Goal: Task Accomplishment & Management: Manage account settings

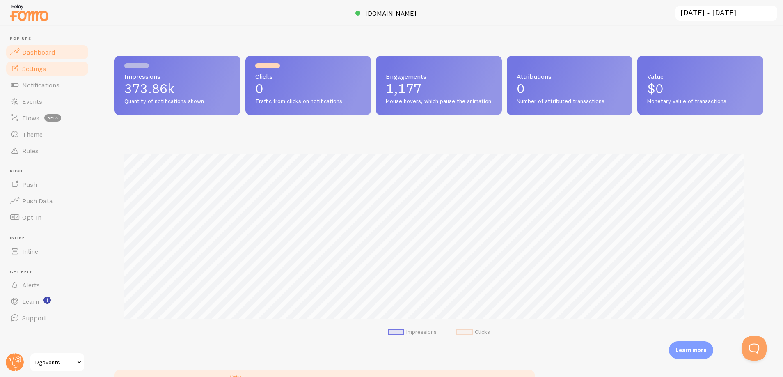
click at [51, 70] on link "Settings" at bounding box center [47, 68] width 84 height 16
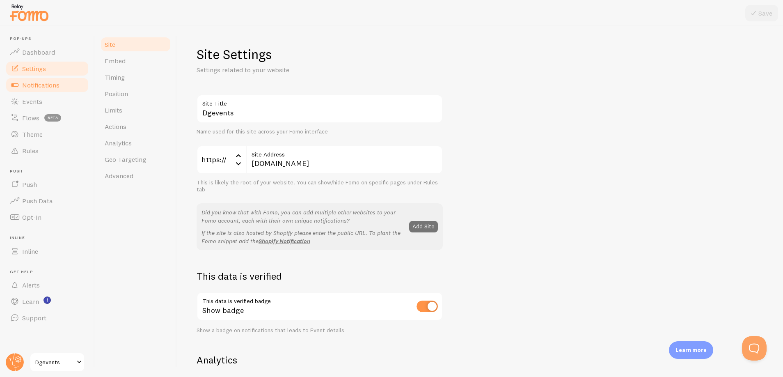
click at [47, 89] on span "Notifications" at bounding box center [40, 85] width 37 height 8
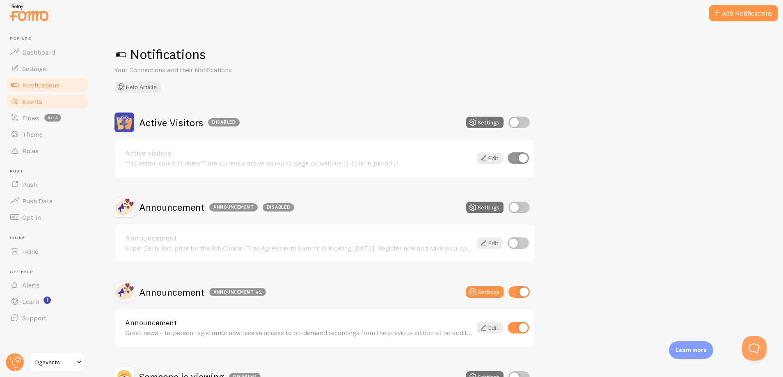
click at [45, 99] on link "Events" at bounding box center [47, 101] width 84 height 16
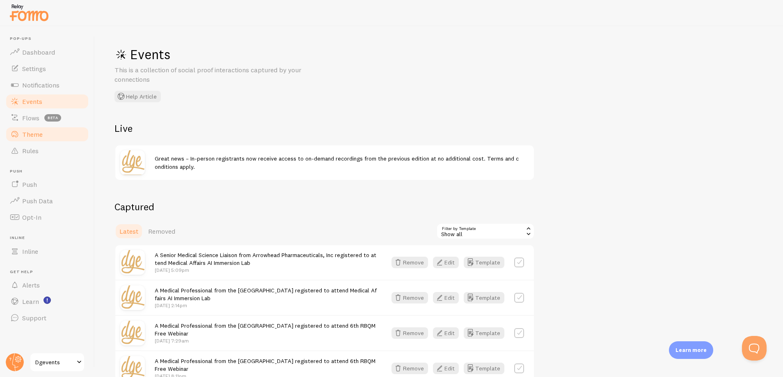
click at [29, 137] on span "Theme" at bounding box center [32, 134] width 21 height 8
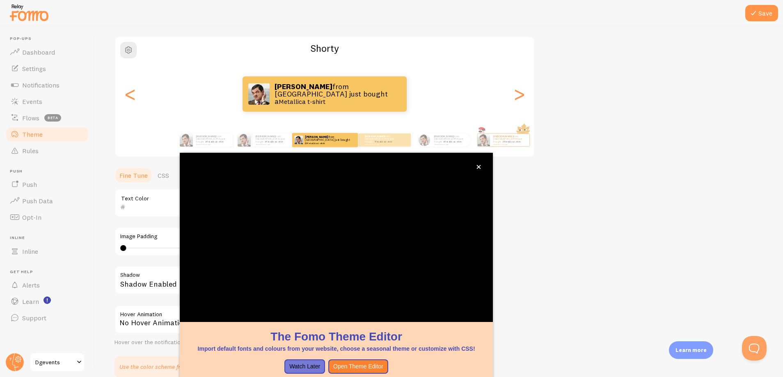
scroll to position [32, 0]
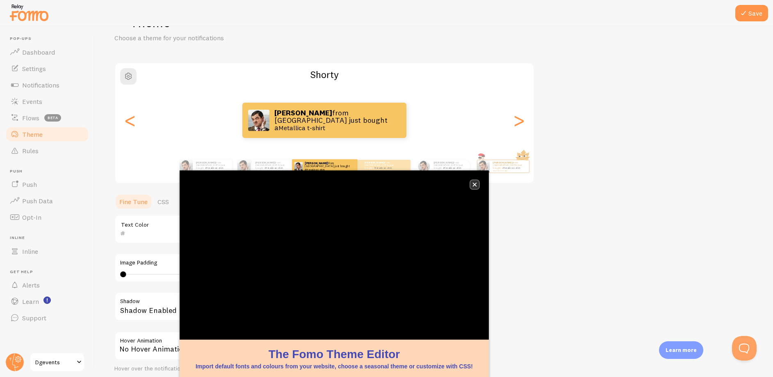
click at [476, 183] on icon "close," at bounding box center [475, 185] width 4 height 4
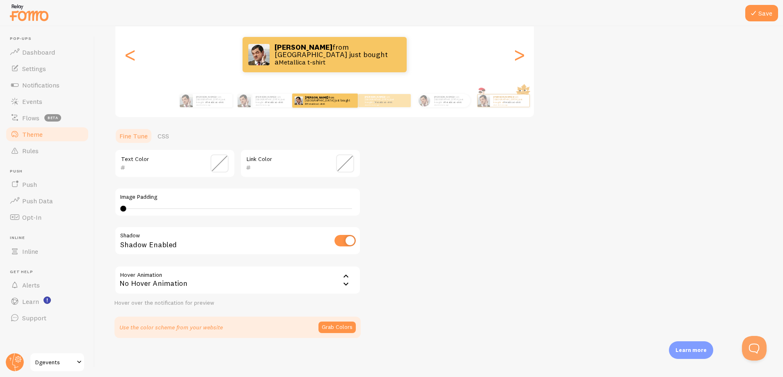
scroll to position [98, 0]
click at [30, 147] on span "Rules" at bounding box center [30, 150] width 16 height 8
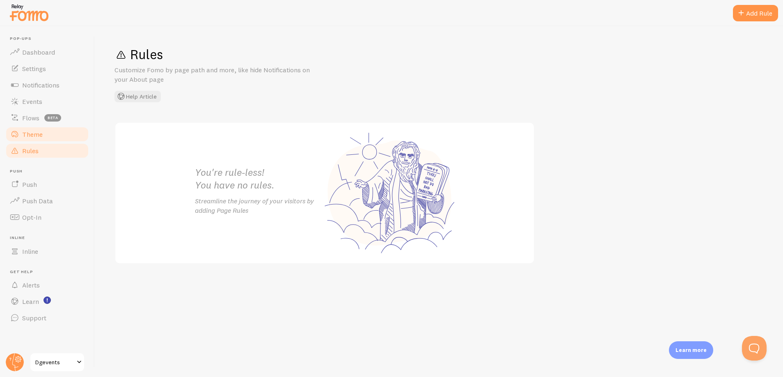
click at [31, 140] on link "Theme" at bounding box center [47, 134] width 84 height 16
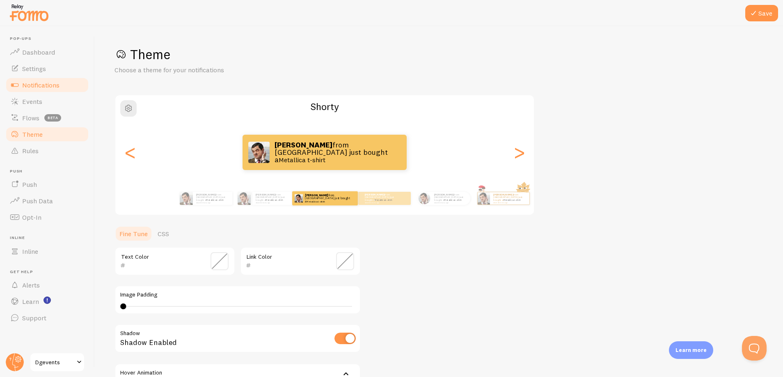
click at [41, 82] on span "Notifications" at bounding box center [40, 85] width 37 height 8
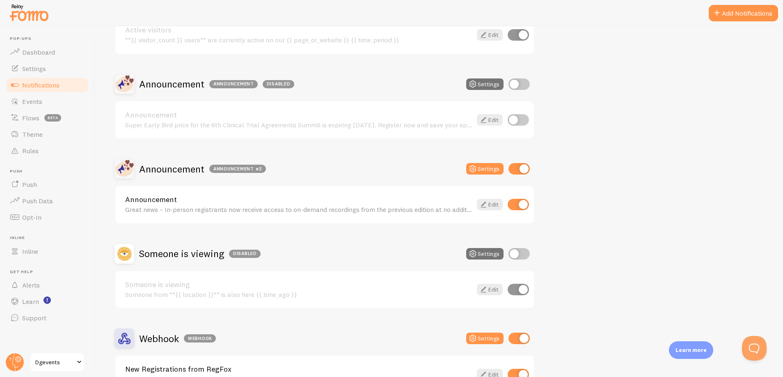
scroll to position [179, 0]
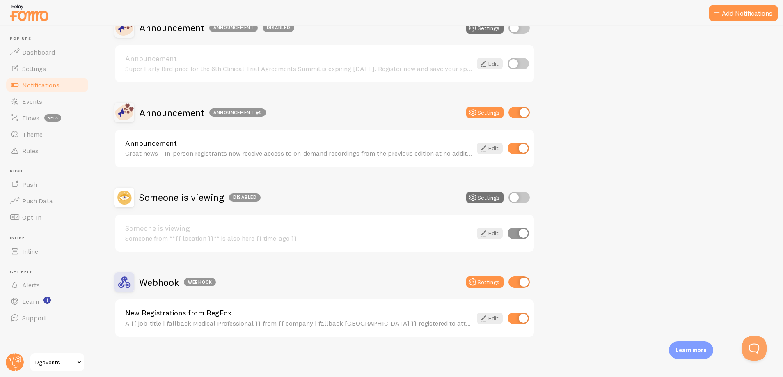
click at [424, 298] on div "New Registrations from RegFox A {{ job_title | fallback Medical Professional }}…" at bounding box center [298, 318] width 347 height 18
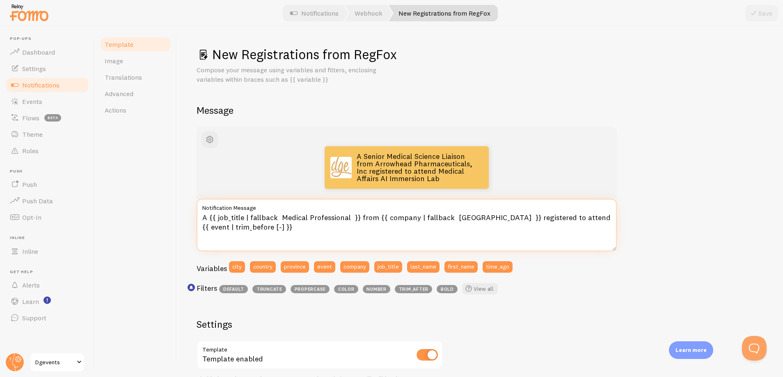
click at [269, 214] on textarea "A {{ job_title | fallback Medical Professional }} from {{ company | fallback [G…" at bounding box center [406, 225] width 420 height 52
drag, startPoint x: 357, startPoint y: 215, endPoint x: 198, endPoint y: 218, distance: 159.2
click at [198, 218] on textarea "A {{ job_title | fallback Medical Professional }} from {{ company | fallback [G…" at bounding box center [406, 225] width 420 height 52
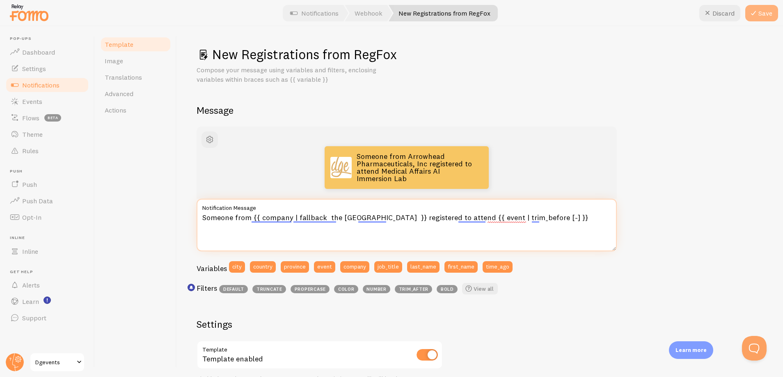
type textarea "Someone from {{ company | fallback the [GEOGRAPHIC_DATA] }} registered to atten…"
click at [652, 17] on icon at bounding box center [753, 13] width 10 height 10
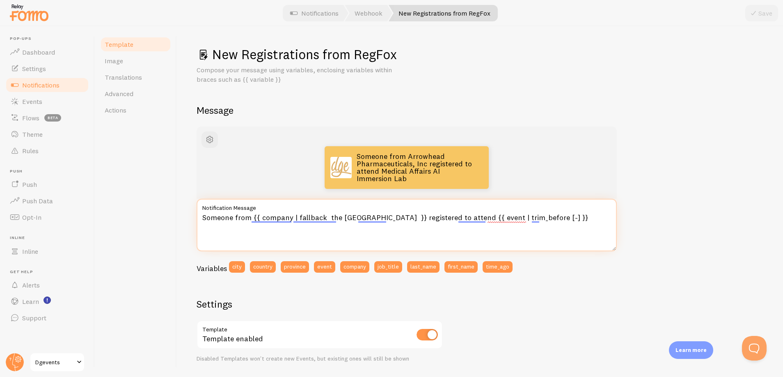
click at [224, 217] on textarea "Someone from {{ company | fallback the [GEOGRAPHIC_DATA] }} registered to atten…" at bounding box center [406, 225] width 420 height 52
click at [652, 148] on div "Someone from Arrowhead Pharmaceuticals, Inc registered to attend Medical Affair…" at bounding box center [479, 342] width 566 height 432
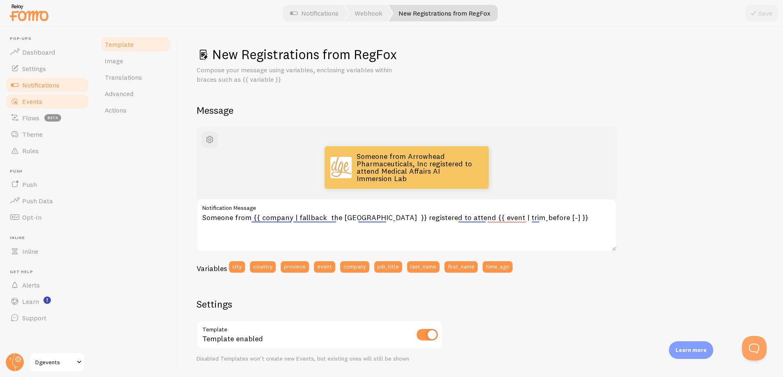
click at [57, 103] on link "Events" at bounding box center [47, 101] width 84 height 16
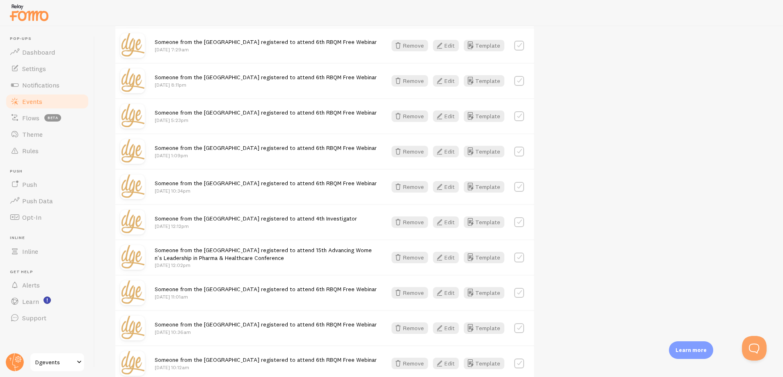
scroll to position [461, 0]
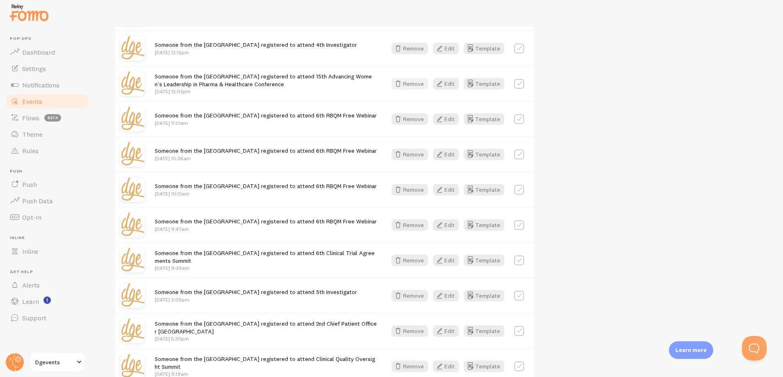
click at [413, 83] on button "Remove" at bounding box center [409, 83] width 37 height 11
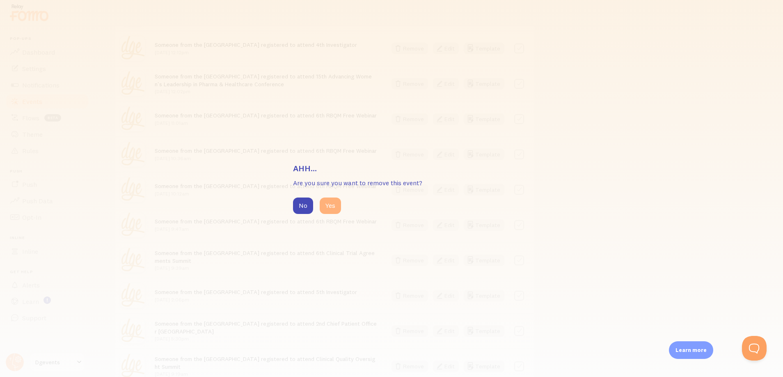
click at [322, 210] on button "Yes" at bounding box center [329, 205] width 21 height 16
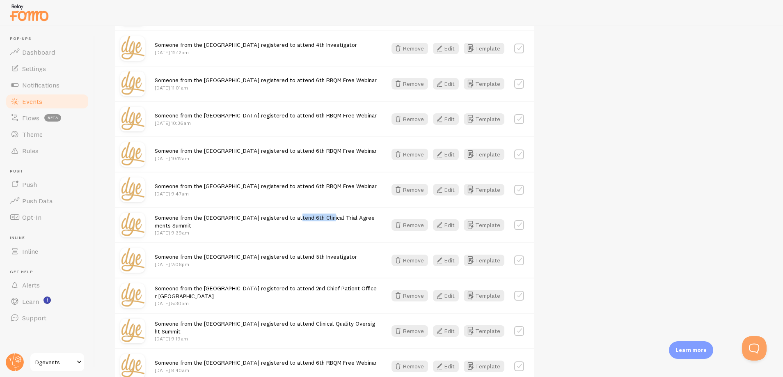
drag, startPoint x: 291, startPoint y: 217, endPoint x: 321, endPoint y: 219, distance: 30.1
click at [321, 219] on span "Someone from the [GEOGRAPHIC_DATA] registered to attend 6th Clinical Trial Agre…" at bounding box center [265, 221] width 220 height 15
copy span "6th Clinical"
click at [415, 227] on button "Remove" at bounding box center [409, 224] width 37 height 11
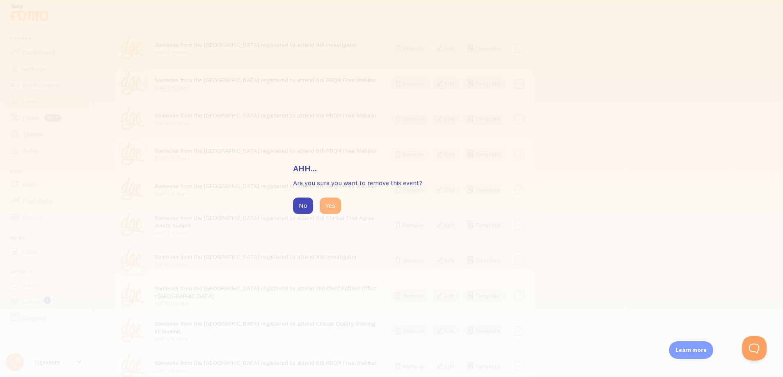
click at [335, 204] on button "Yes" at bounding box center [329, 205] width 21 height 16
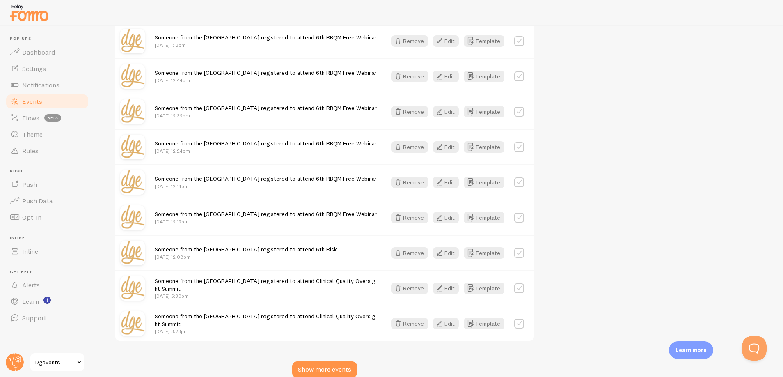
scroll to position [547, 0]
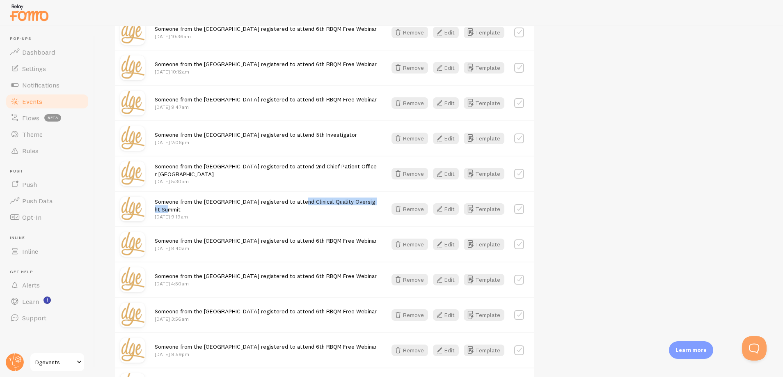
drag, startPoint x: 292, startPoint y: 198, endPoint x: 365, endPoint y: 205, distance: 72.9
click at [365, 205] on div "Someone from the [GEOGRAPHIC_DATA] registered to attend Clinical Quality Oversi…" at bounding box center [266, 208] width 222 height 23
copy span "Clinical Quality Oversight Summit"
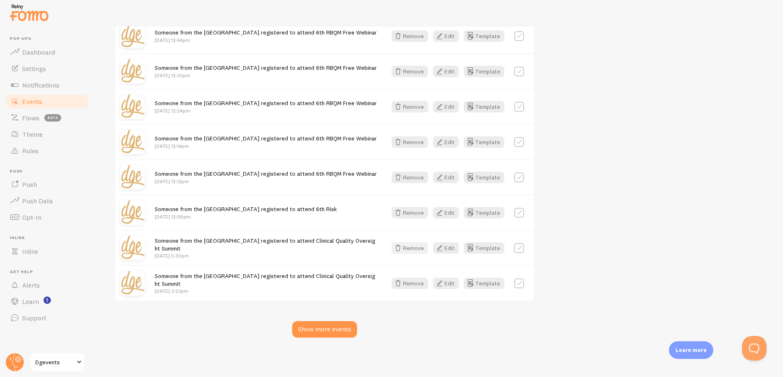
click at [414, 246] on button "Remove" at bounding box center [409, 247] width 37 height 11
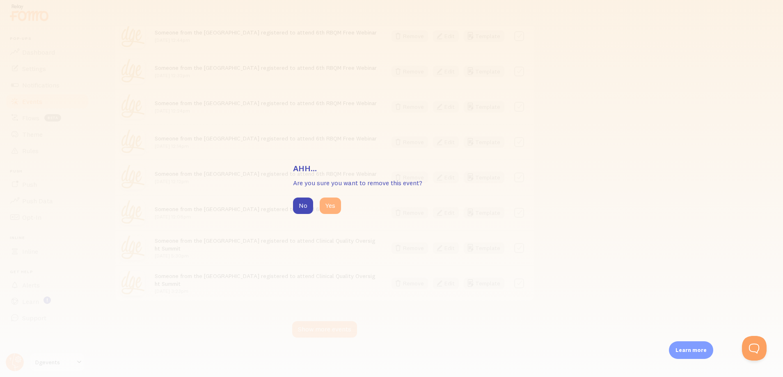
click at [323, 210] on button "Yes" at bounding box center [329, 205] width 21 height 16
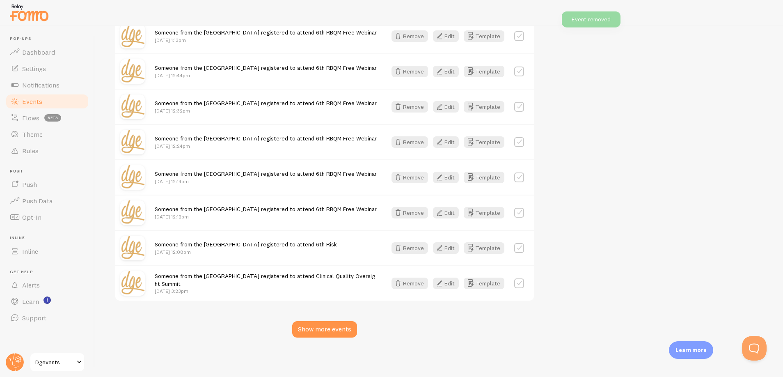
scroll to position [896, 0]
click at [412, 285] on button "Remove" at bounding box center [409, 282] width 37 height 11
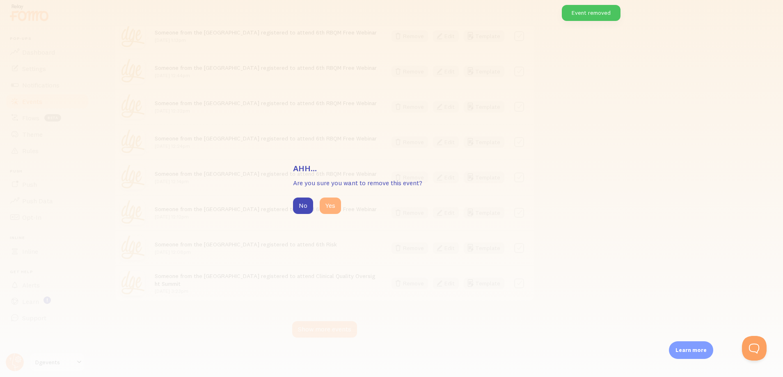
click at [323, 200] on button "Yes" at bounding box center [329, 205] width 21 height 16
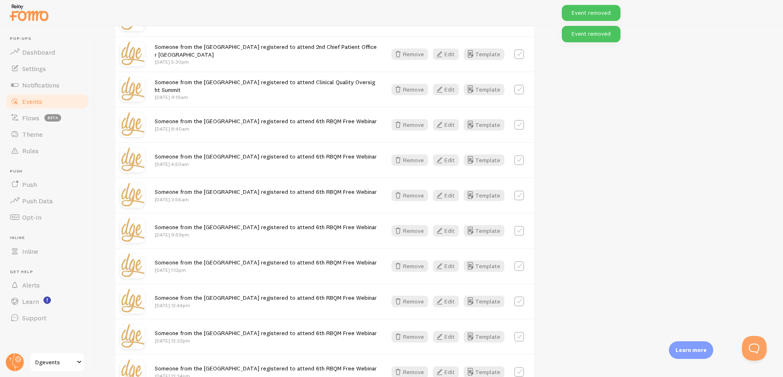
scroll to position [615, 0]
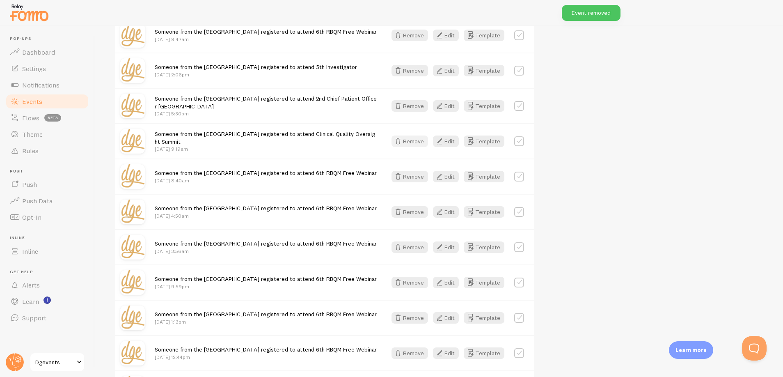
click at [403, 139] on icon "button" at bounding box center [398, 141] width 10 height 10
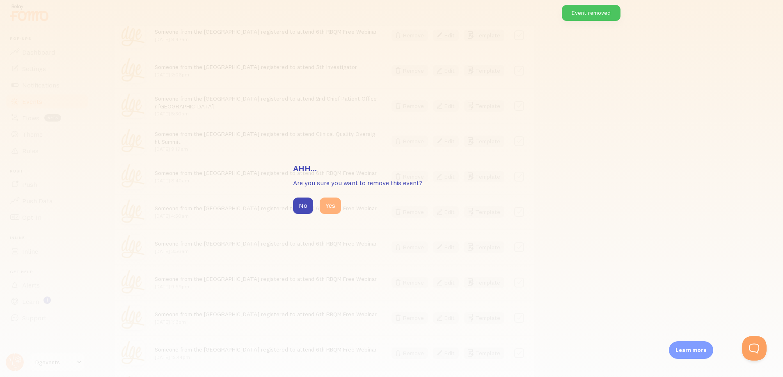
click at [334, 208] on button "Yes" at bounding box center [329, 205] width 21 height 16
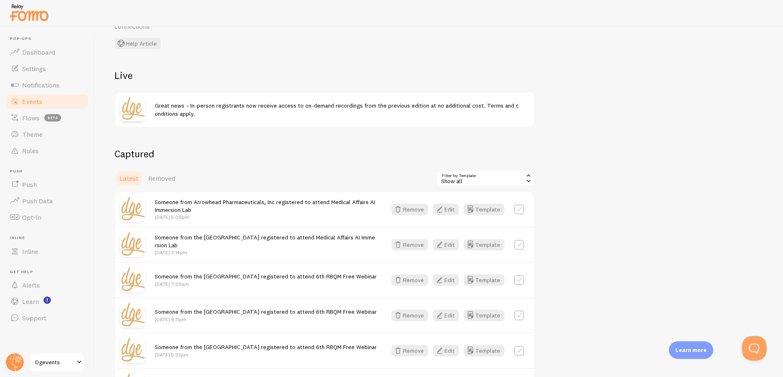
scroll to position [0, 0]
